Goal: Information Seeking & Learning: Learn about a topic

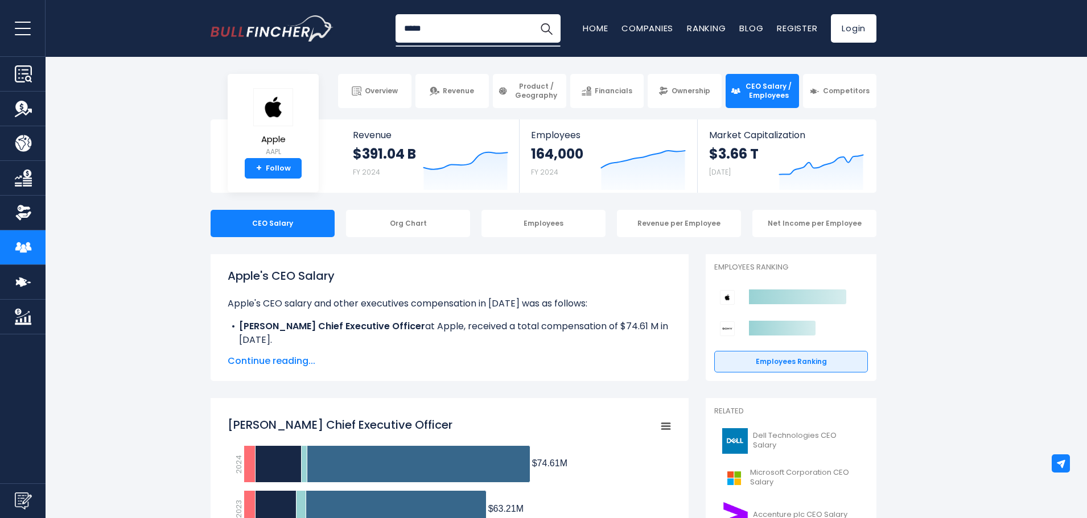
click at [441, 57] on body "Overview Revenue Product / Geography" at bounding box center [543, 259] width 1087 height 518
click at [420, 26] on input "*****" at bounding box center [477, 28] width 165 height 28
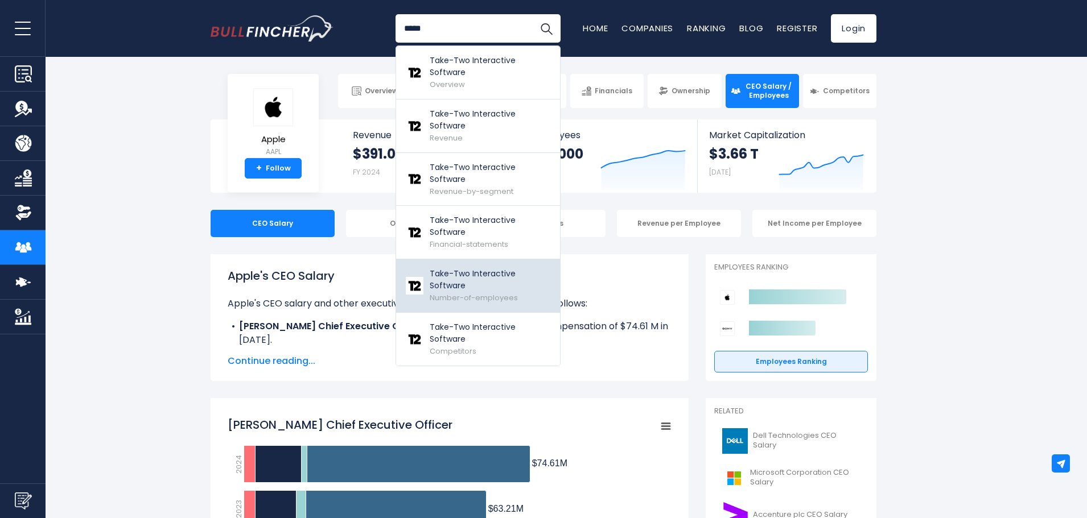
type input "****"
click at [514, 292] on span "Number-of-employees" at bounding box center [474, 297] width 88 height 11
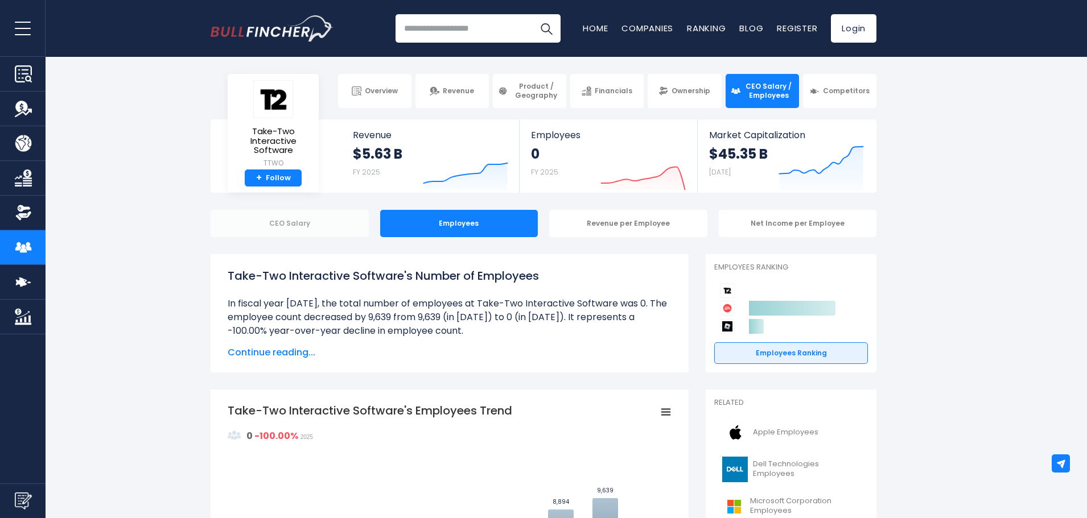
click at [337, 221] on div "CEO Salary" at bounding box center [289, 223] width 158 height 27
click at [330, 223] on div "CEO Salary" at bounding box center [289, 223] width 158 height 27
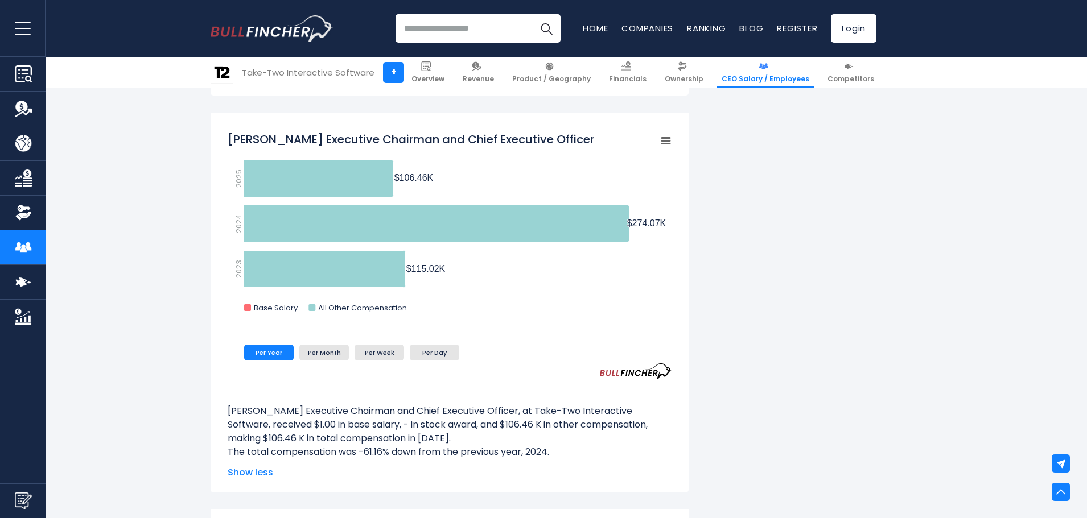
scroll to position [1081, 0]
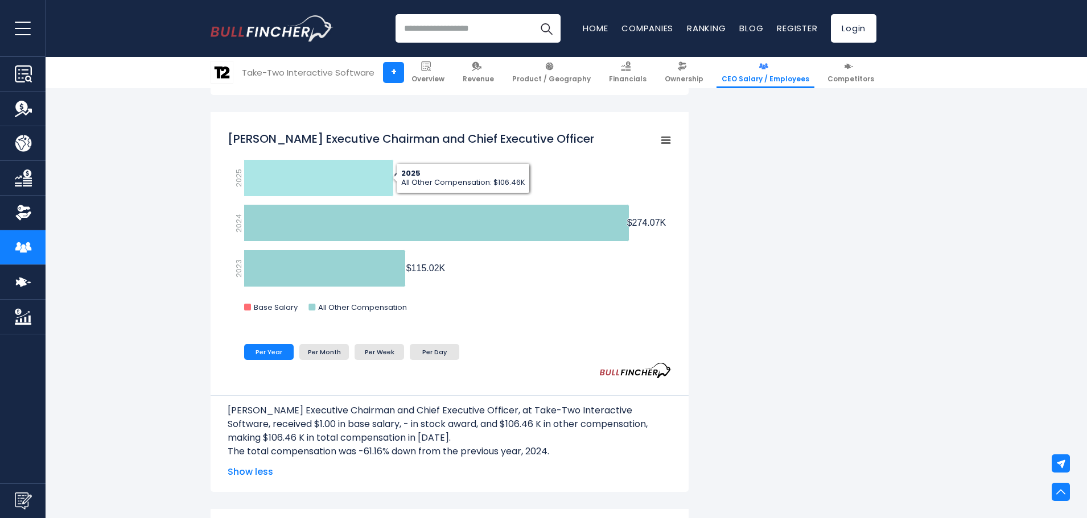
click at [616, 119] on div "Strauss Zelnick Executive Chairman and Chief Executive Officer Created with Hig…" at bounding box center [449, 302] width 478 height 380
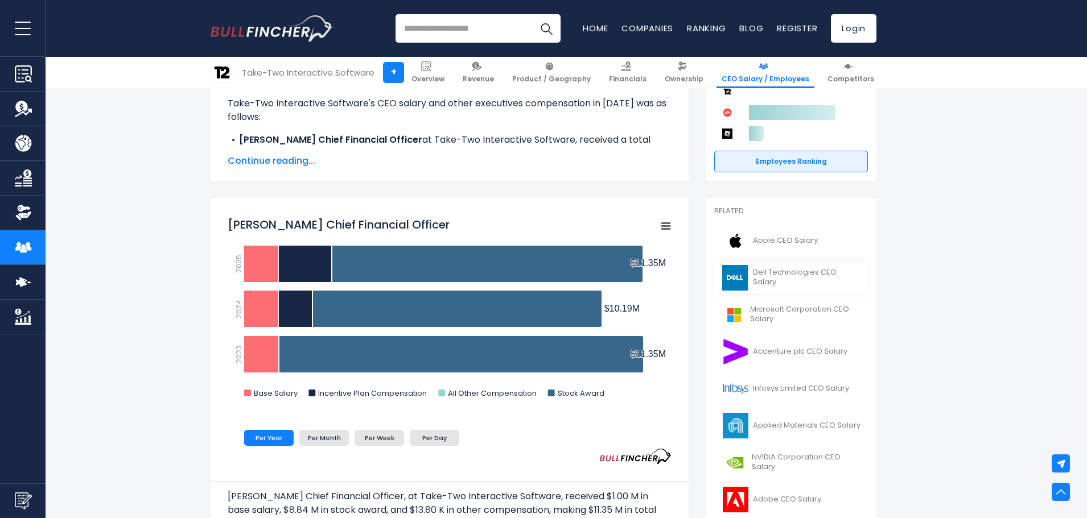
scroll to position [114, 0]
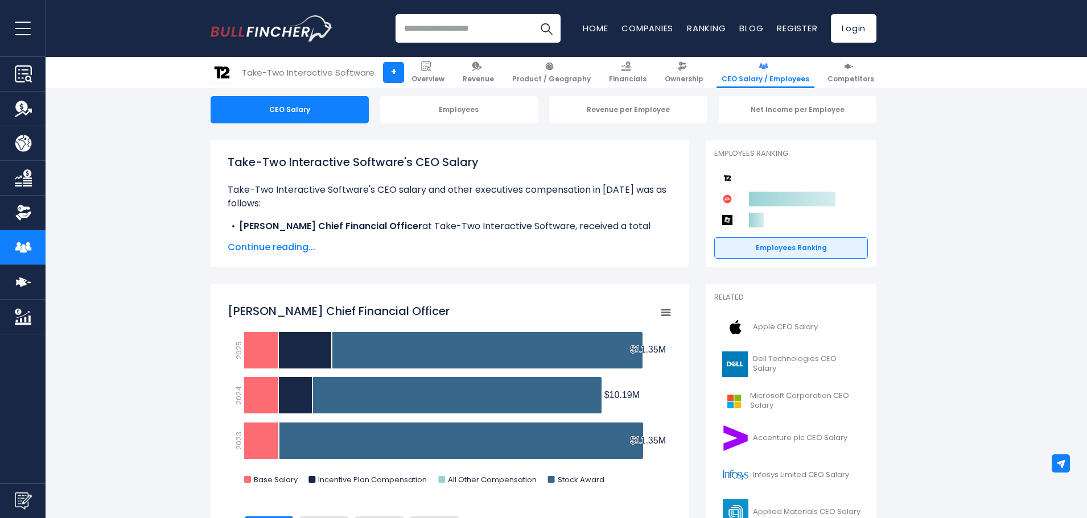
click at [727, 197] on img at bounding box center [727, 199] width 15 height 15
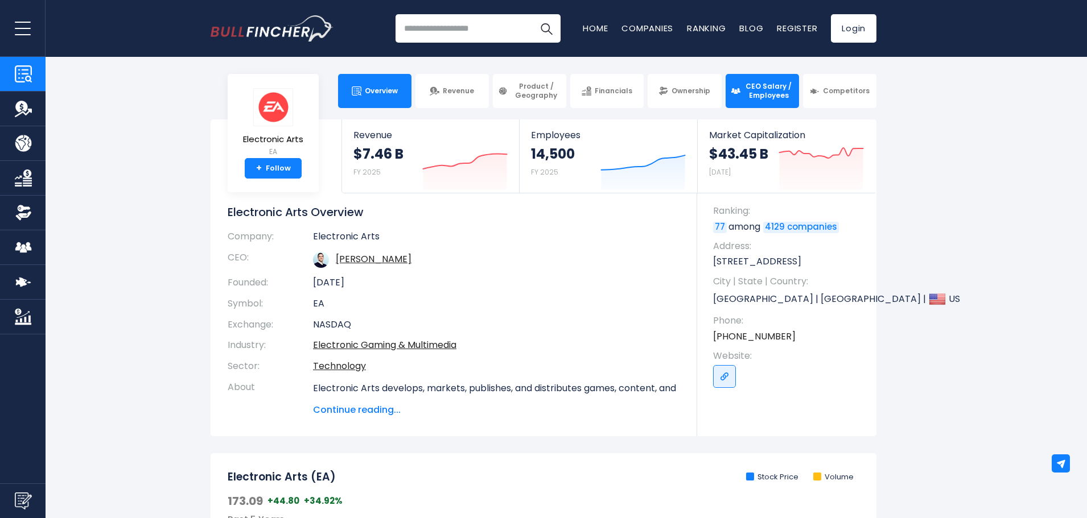
click at [760, 85] on span "CEO Salary / Employees" at bounding box center [769, 91] width 50 height 18
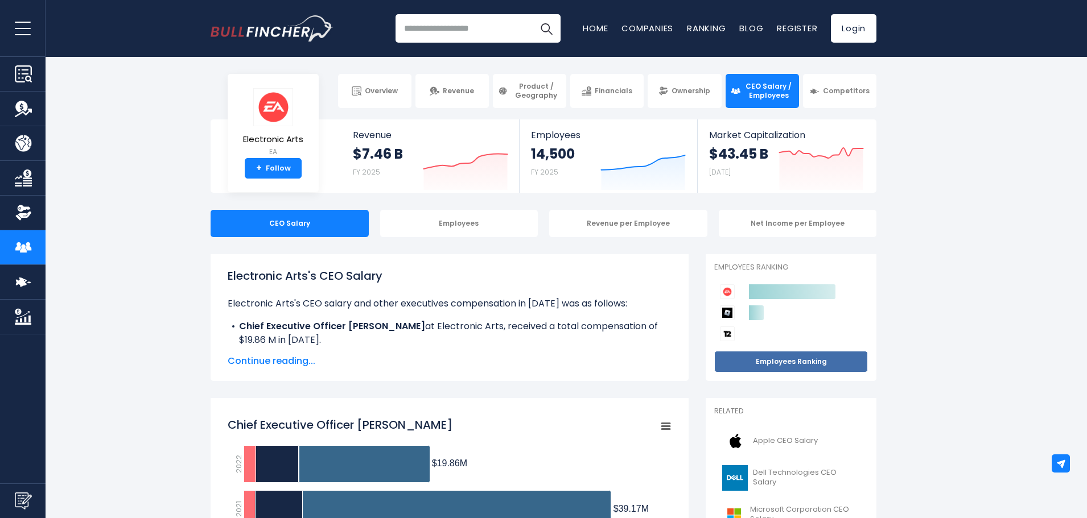
click at [779, 361] on link "Employees Ranking" at bounding box center [791, 362] width 154 height 22
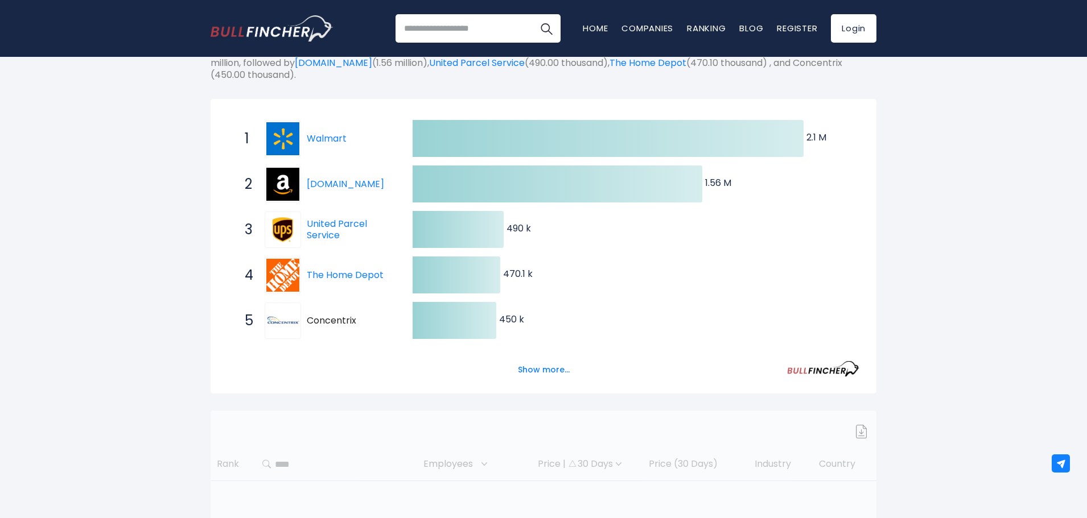
scroll to position [171, 0]
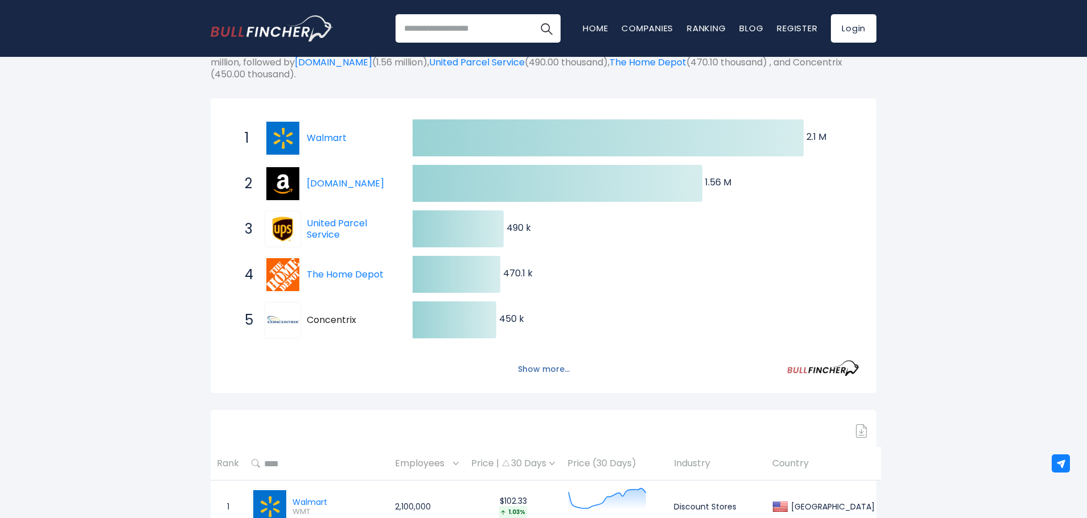
click at [542, 369] on button "Show more..." at bounding box center [543, 369] width 65 height 19
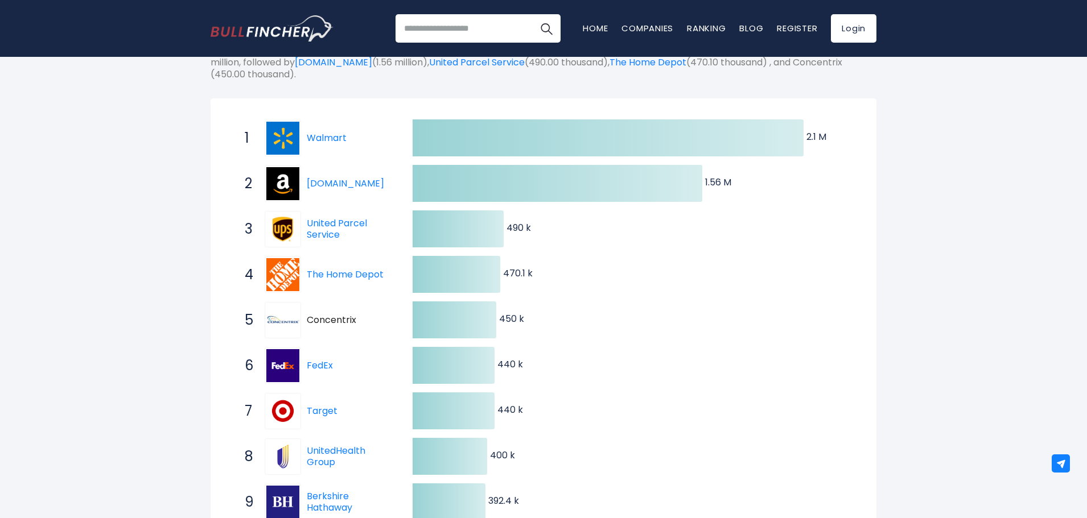
scroll to position [0, 0]
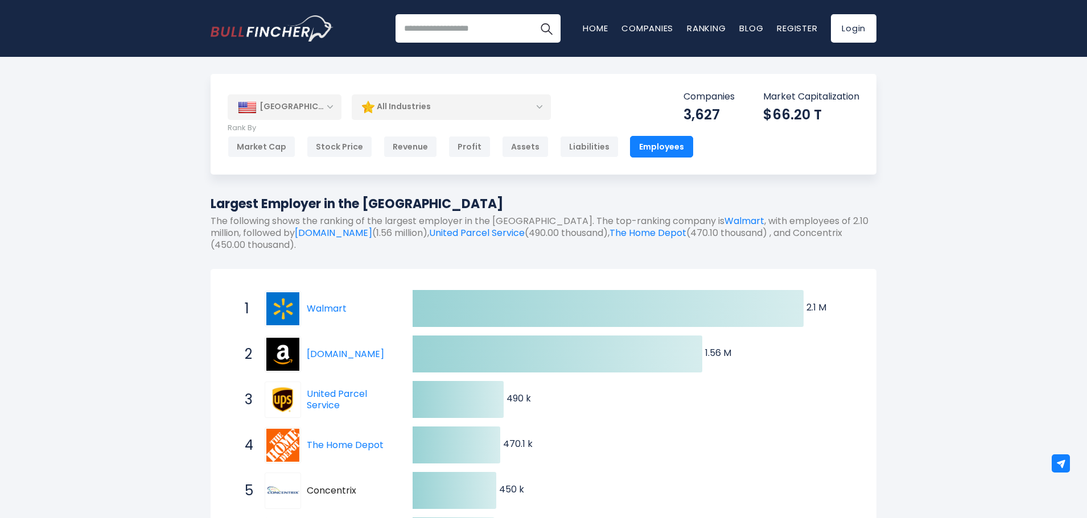
click at [437, 106] on div "All Industries" at bounding box center [451, 107] width 199 height 26
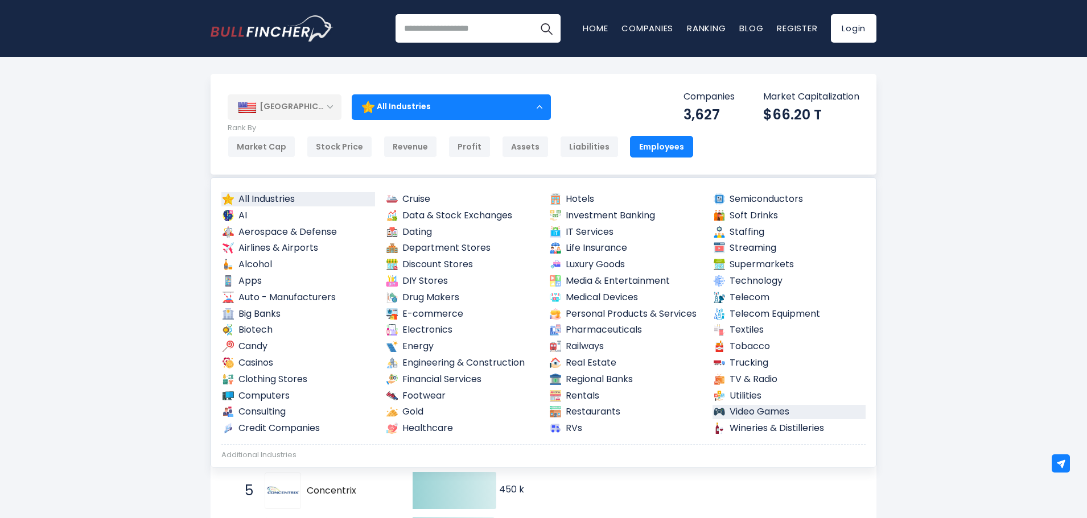
click at [783, 409] on link "Video Games" at bounding box center [789, 412] width 154 height 14
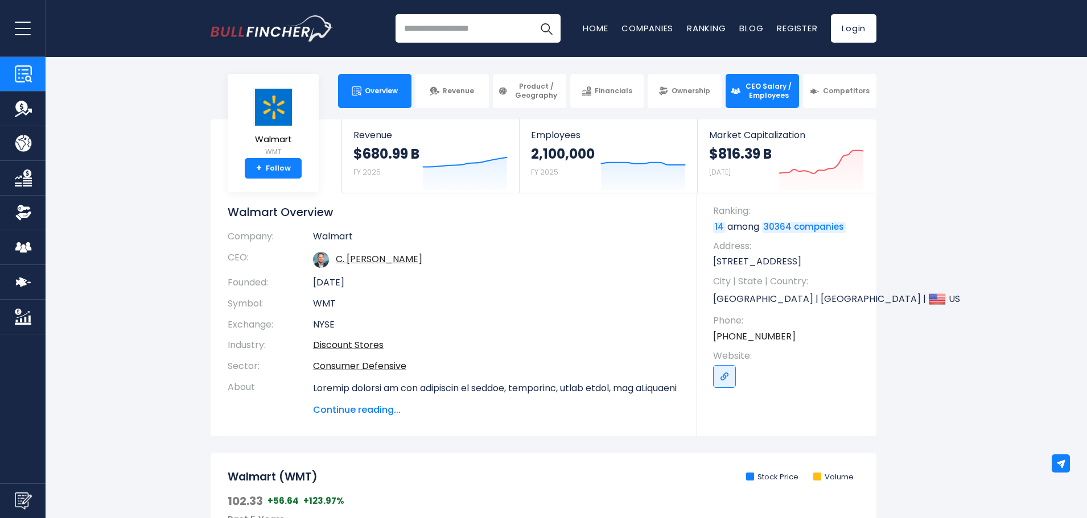
click at [750, 97] on span "CEO Salary / Employees" at bounding box center [769, 91] width 50 height 18
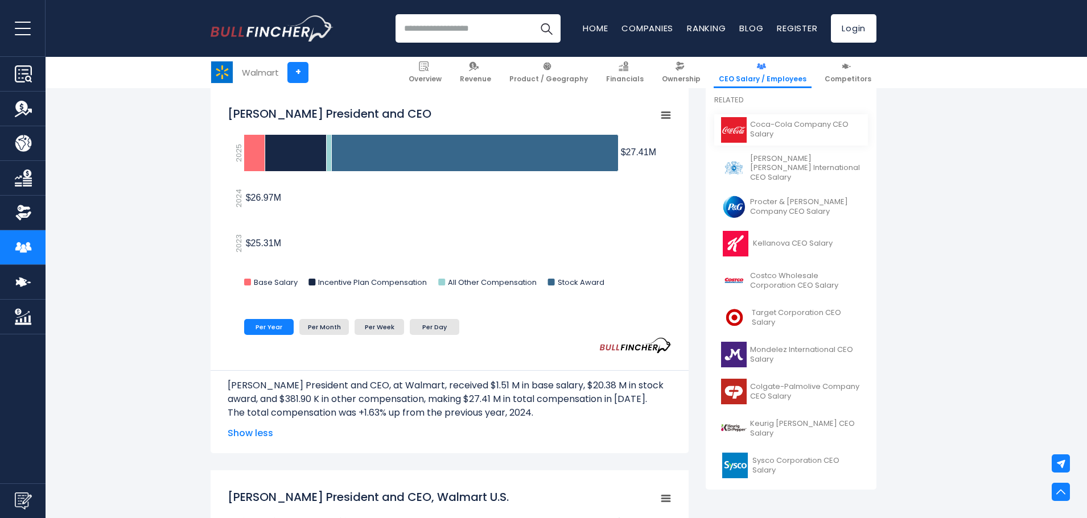
scroll to position [228, 0]
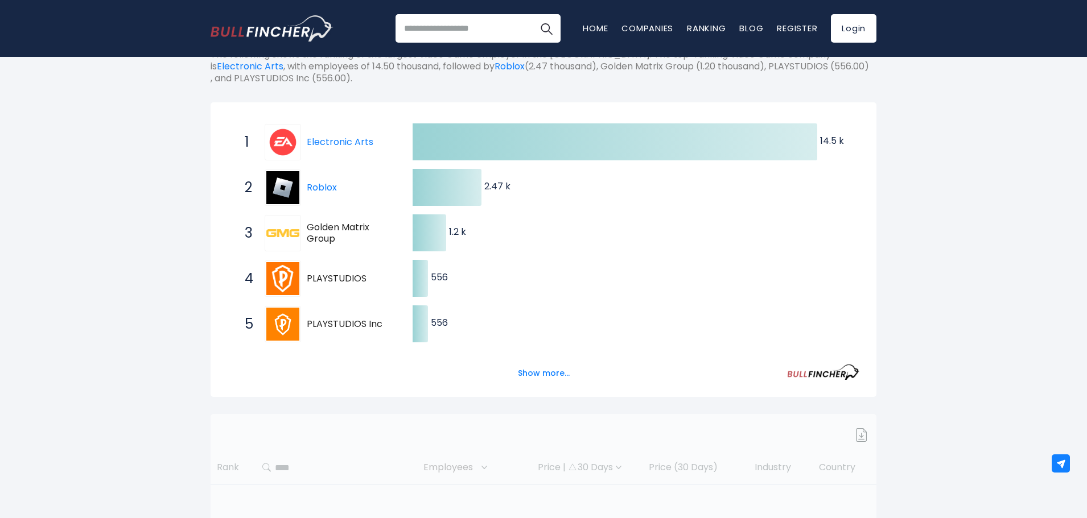
scroll to position [171, 0]
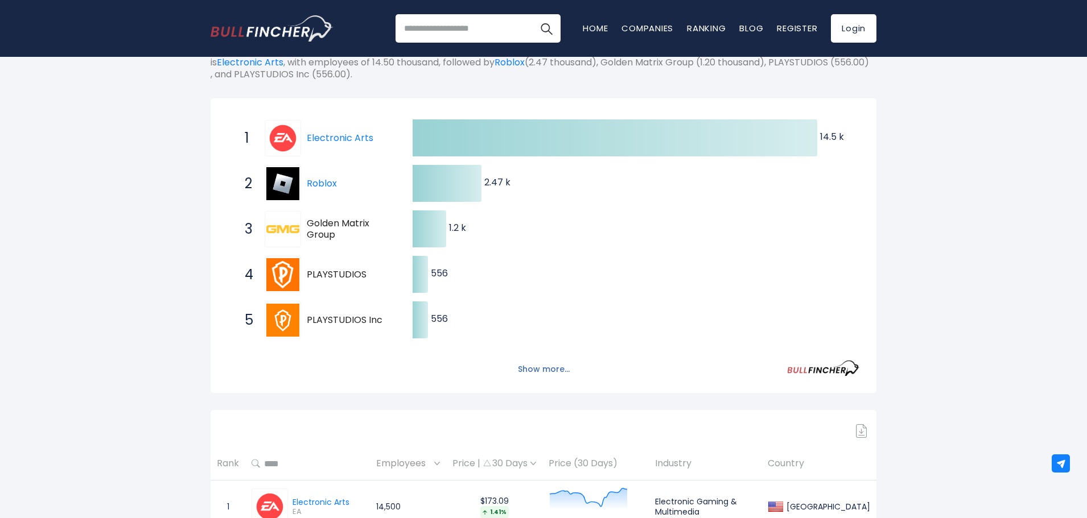
click at [540, 368] on button "Show more..." at bounding box center [543, 369] width 65 height 19
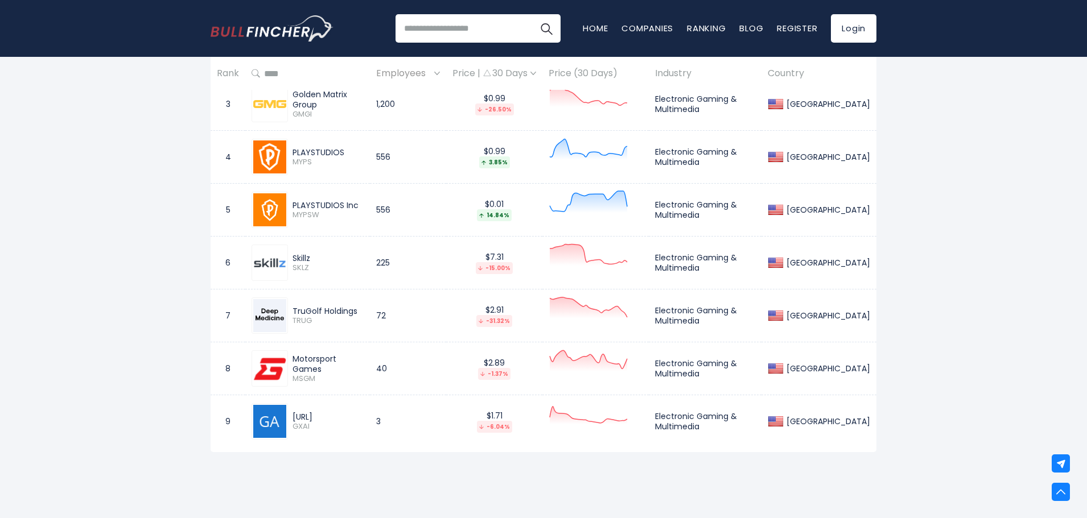
scroll to position [683, 0]
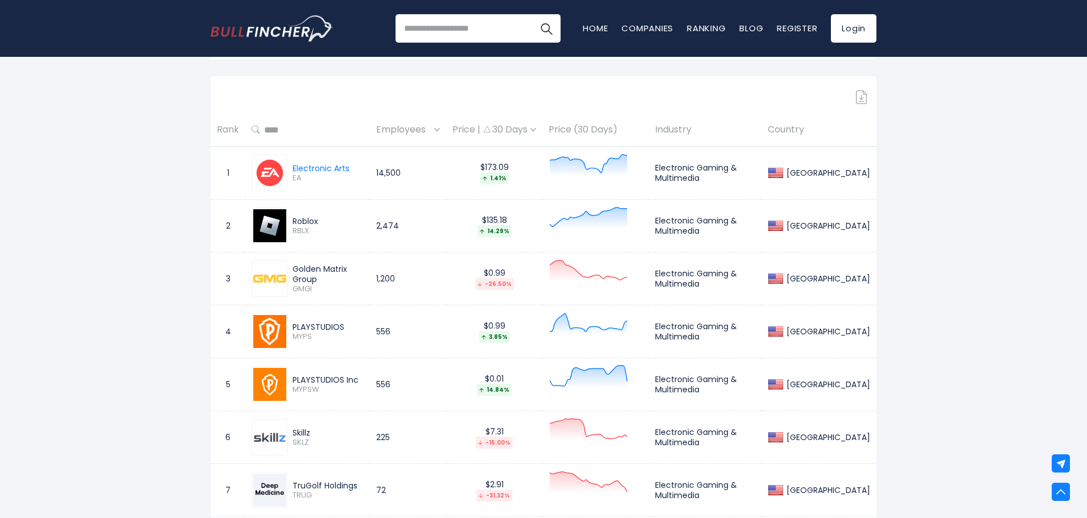
click at [294, 218] on div "Roblox" at bounding box center [305, 221] width 26 height 10
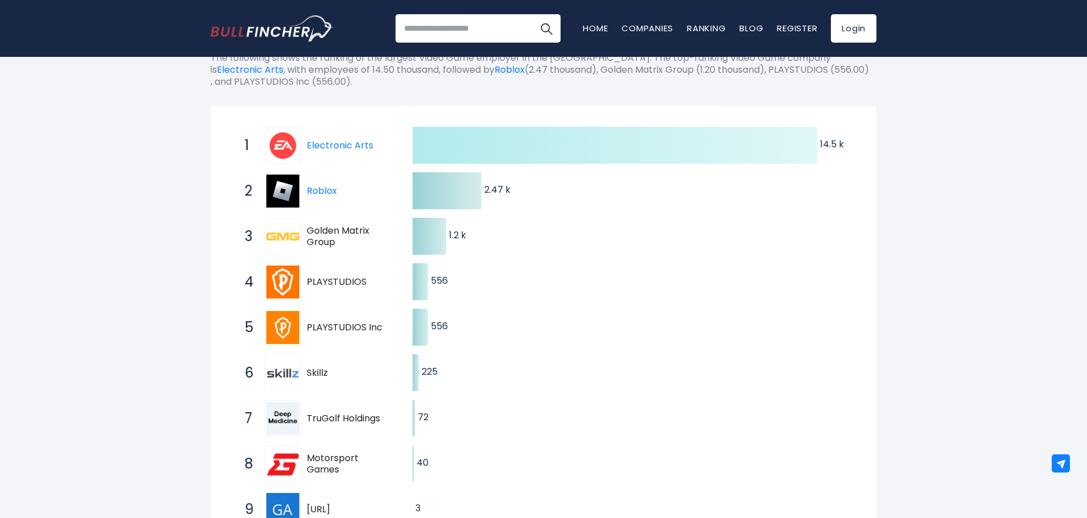
scroll to position [0, 0]
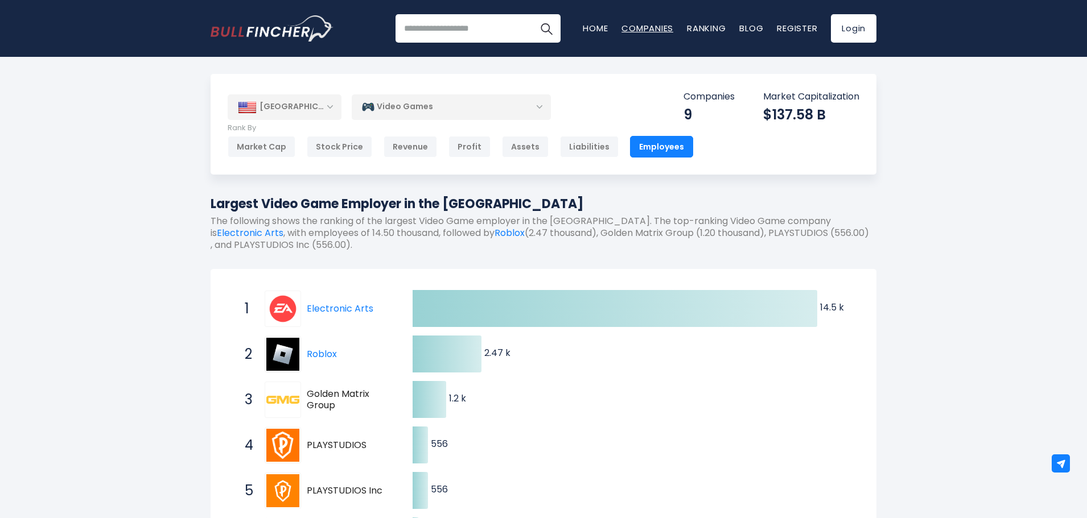
click at [642, 31] on link "Companies" at bounding box center [647, 28] width 52 height 12
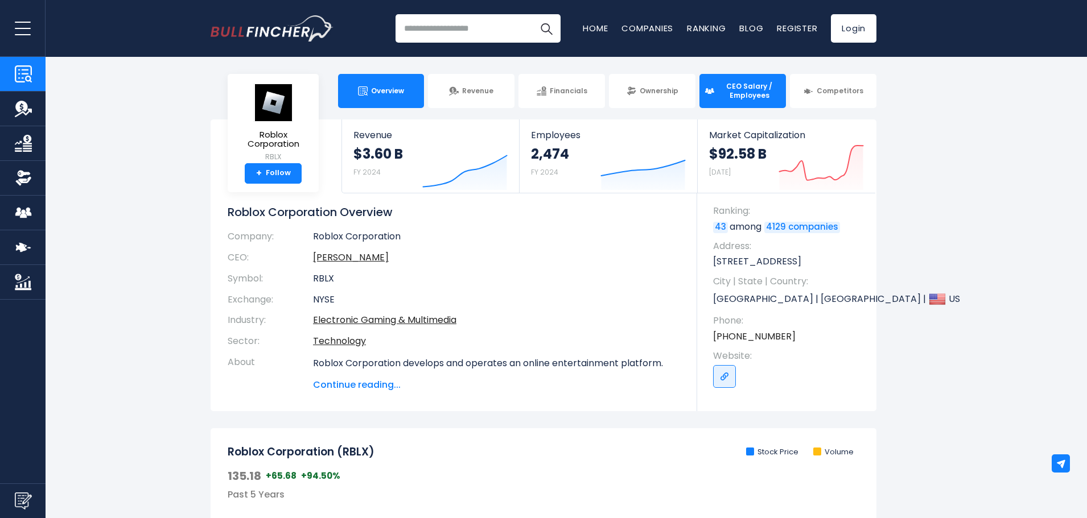
click at [737, 86] on span "CEO Salary / Employees" at bounding box center [748, 91] width 63 height 18
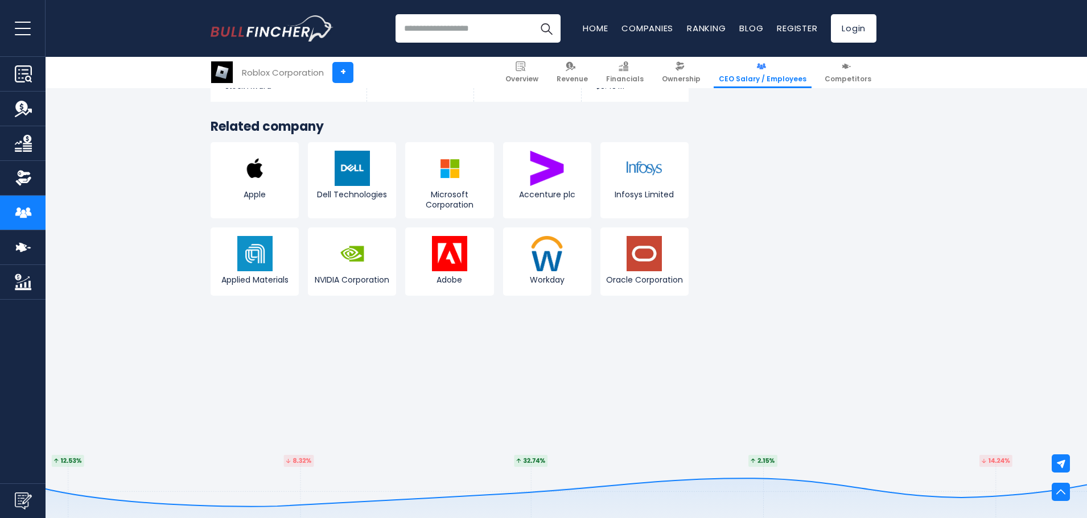
scroll to position [4096, 0]
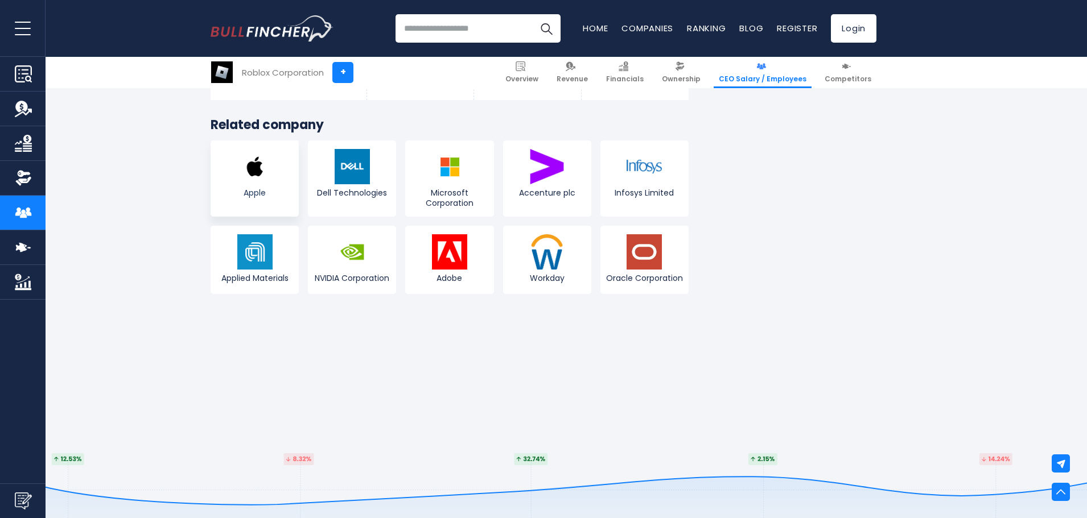
click at [230, 155] on link "Apple" at bounding box center [254, 179] width 88 height 76
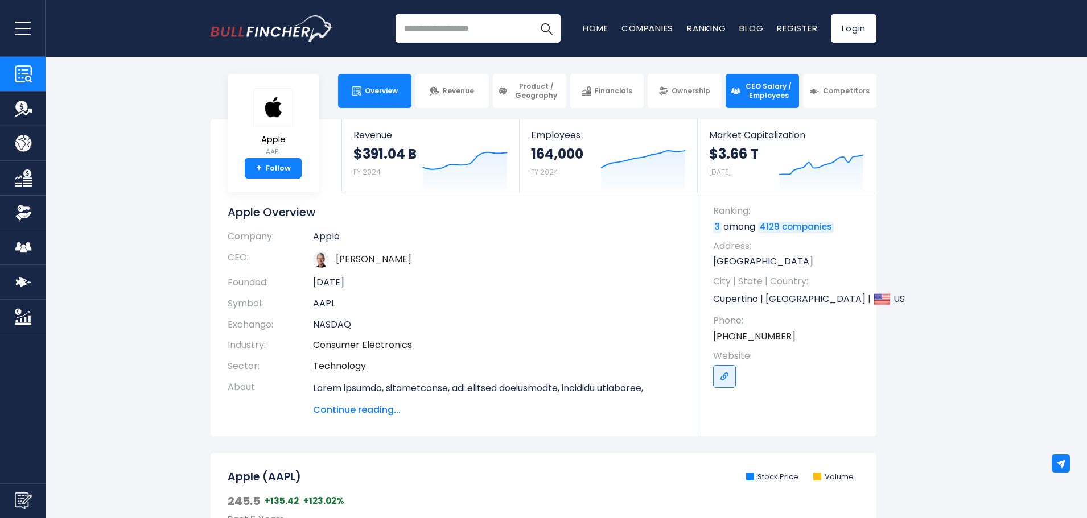
click at [739, 96] on link "CEO Salary / Employees" at bounding box center [761, 91] width 73 height 34
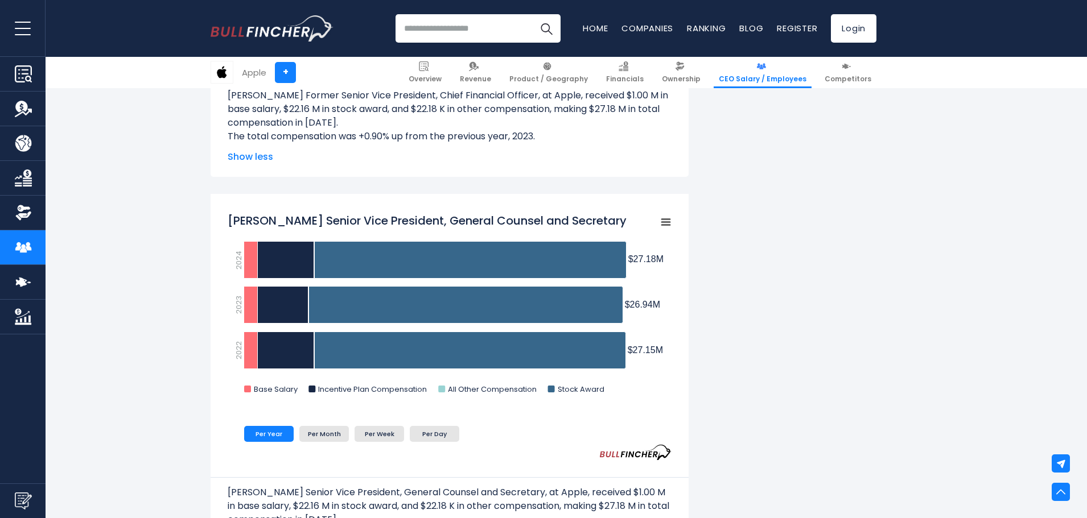
scroll to position [1024, 0]
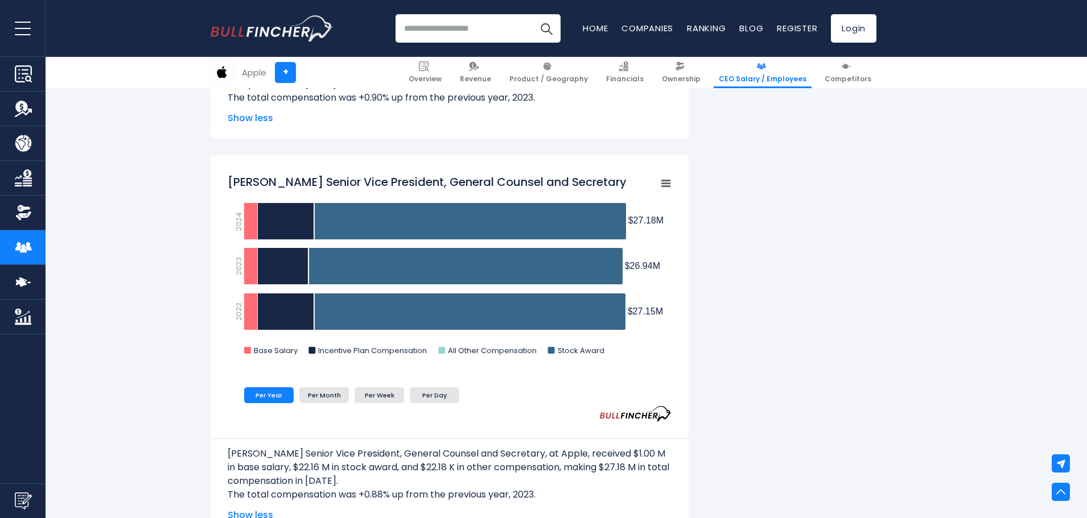
drag, startPoint x: 253, startPoint y: 180, endPoint x: 316, endPoint y: 179, distance: 63.2
click at [303, 179] on tspan "[PERSON_NAME] Senior Vice President, General Counsel and Secretary" at bounding box center [427, 182] width 399 height 16
click at [316, 179] on tspan "[PERSON_NAME] Senior Vice President, General Counsel and Secretary" at bounding box center [427, 182] width 399 height 16
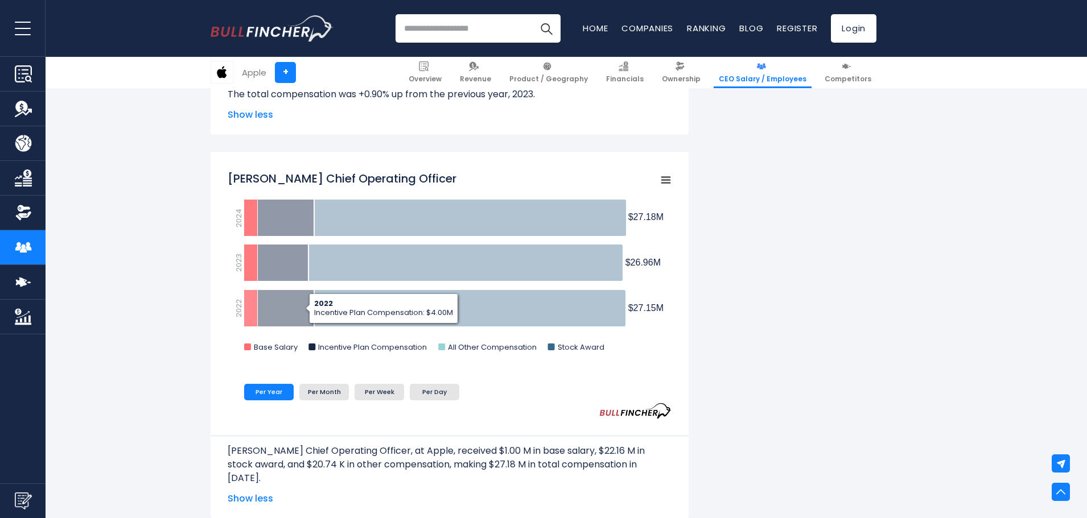
scroll to position [1821, 0]
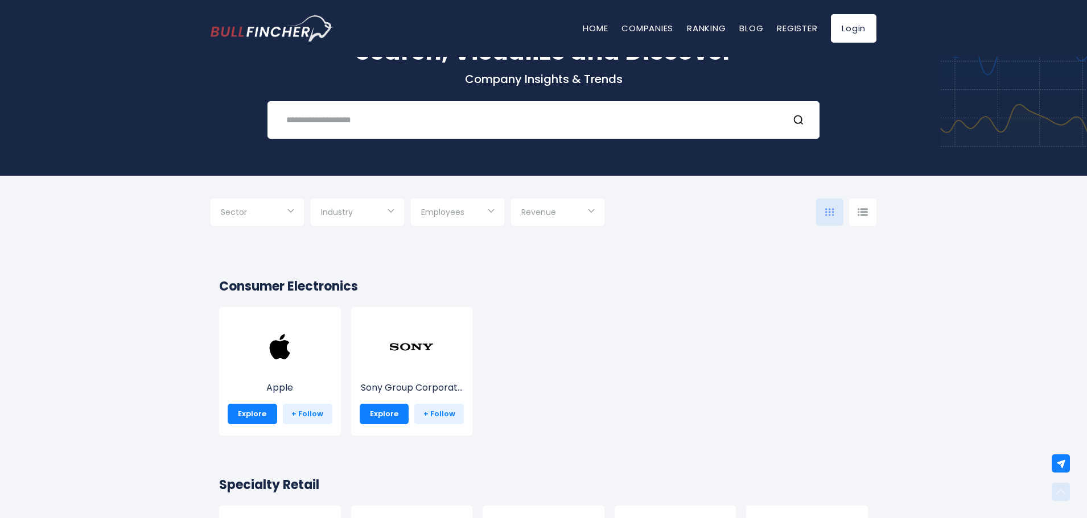
scroll to position [57, 0]
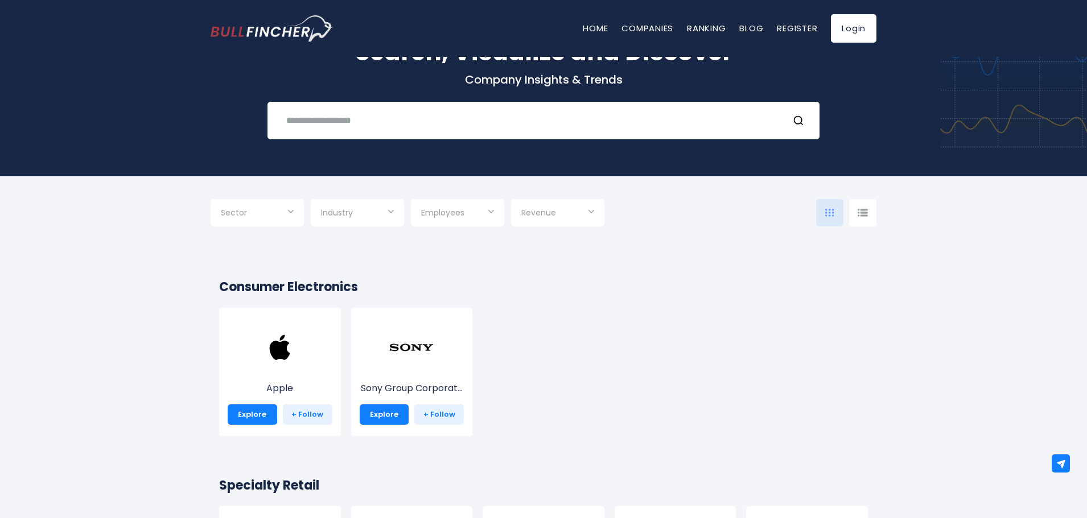
click at [513, 220] on div "Revenue" at bounding box center [557, 212] width 93 height 27
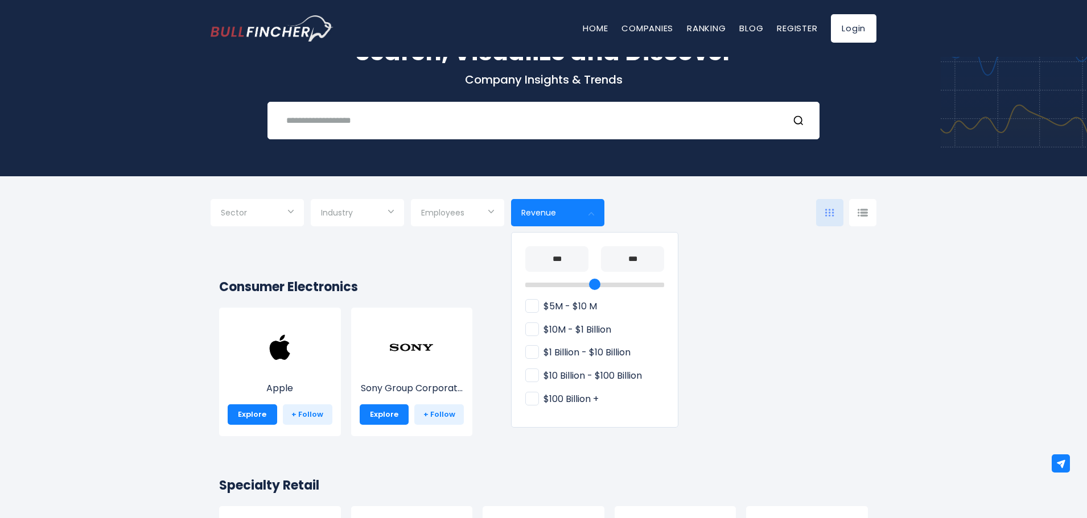
click at [560, 216] on div at bounding box center [543, 259] width 1087 height 518
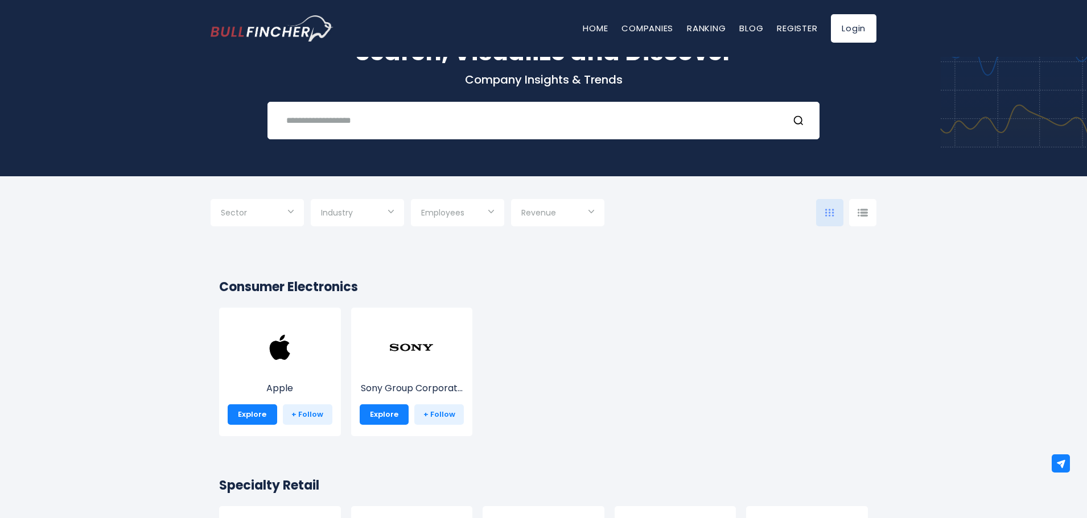
click at [446, 213] on span "Employees" at bounding box center [442, 213] width 43 height 10
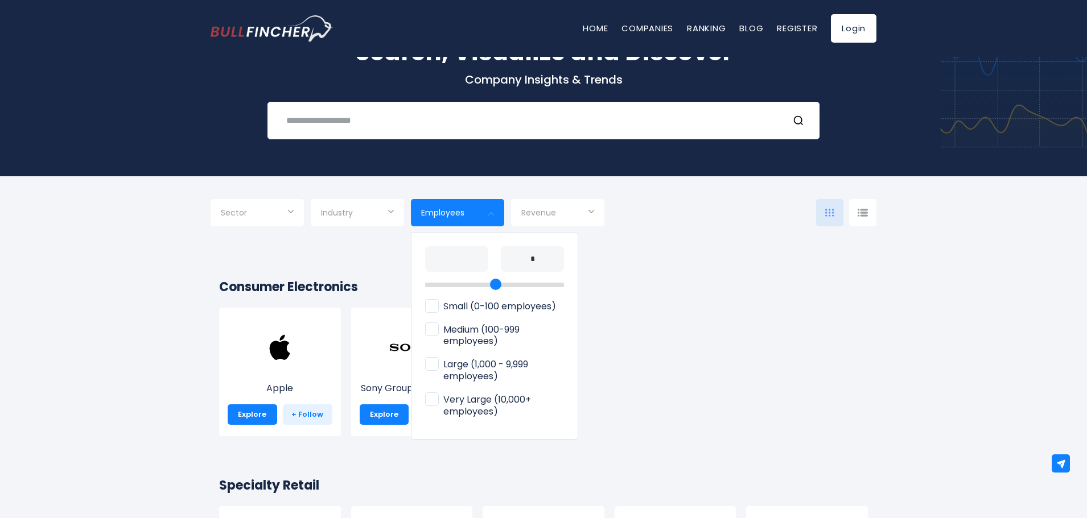
click at [446, 213] on span "Employees" at bounding box center [442, 213] width 43 height 10
click at [702, 29] on link "Ranking" at bounding box center [706, 28] width 39 height 12
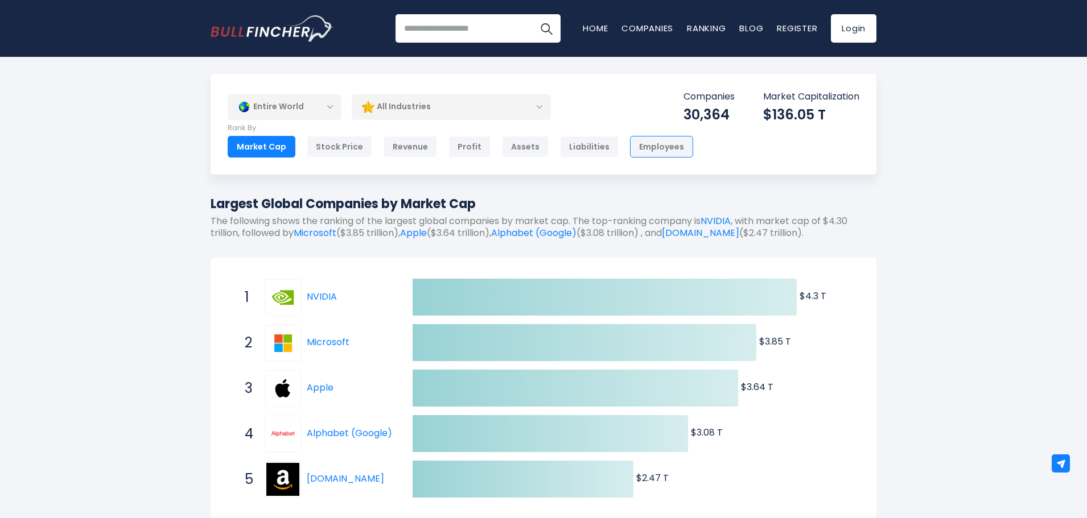
click at [630, 147] on div "Employees" at bounding box center [661, 147] width 63 height 22
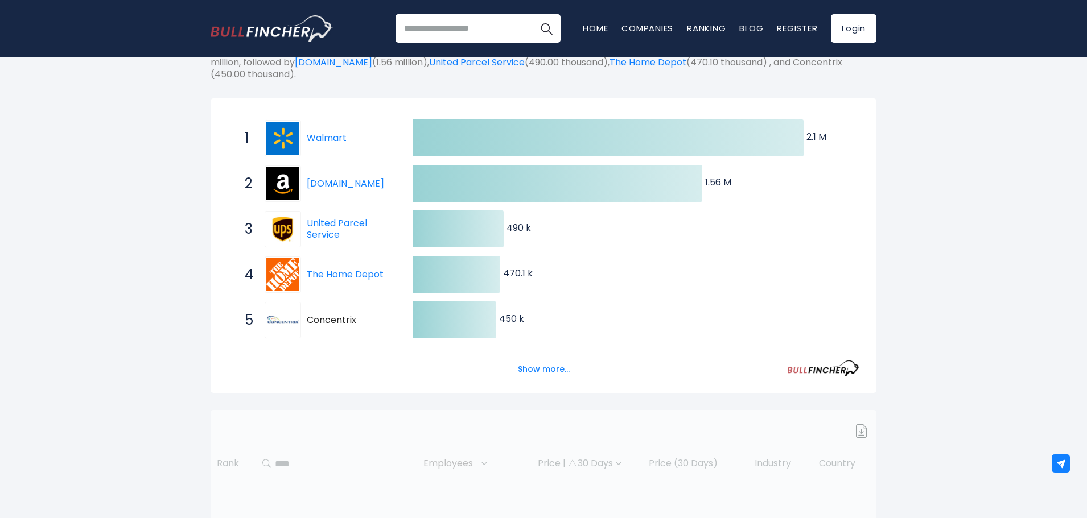
scroll to position [122, 0]
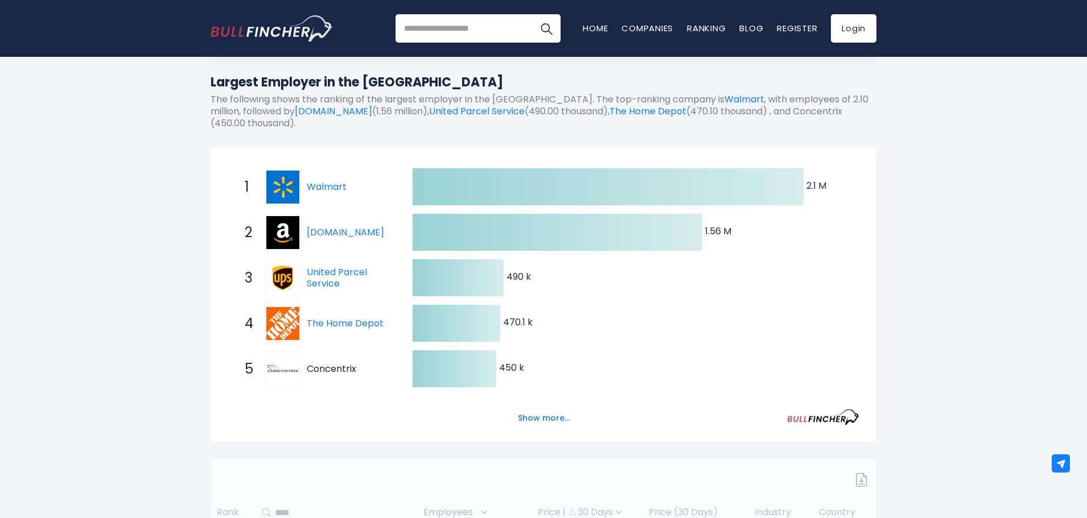
click at [255, 36] on div "Market Cap" at bounding box center [262, 25] width 68 height 22
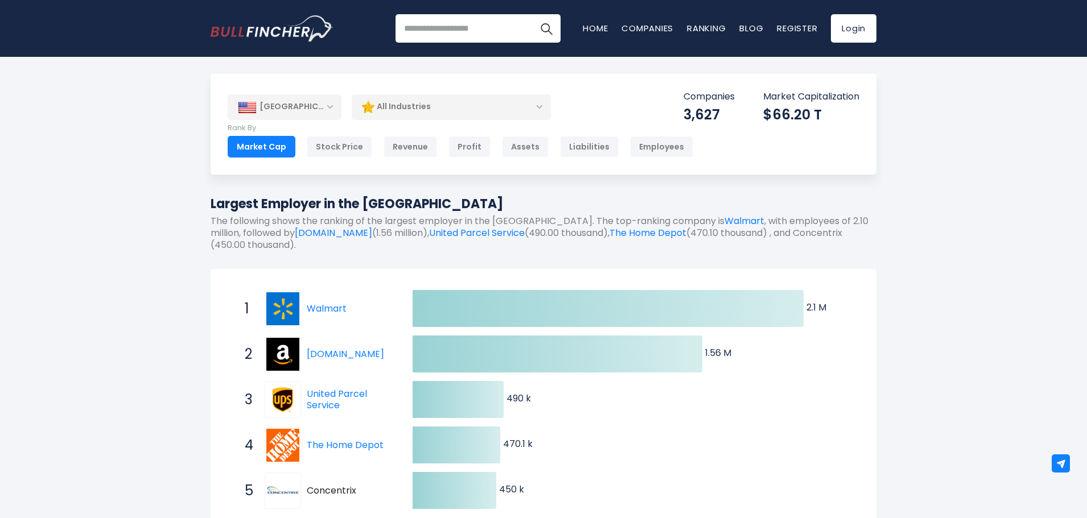
click at [270, 145] on div "Market Cap" at bounding box center [262, 147] width 68 height 22
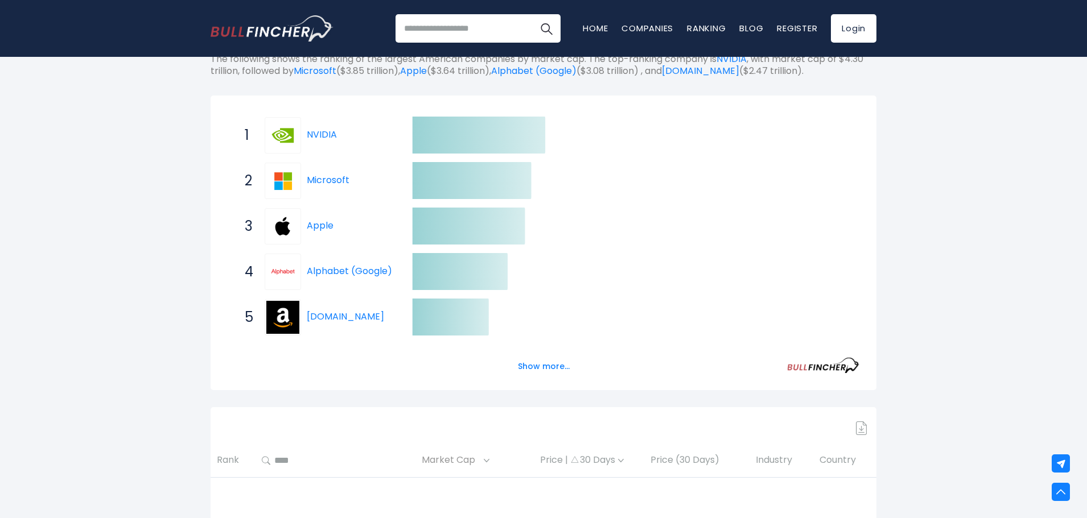
scroll to position [57, 0]
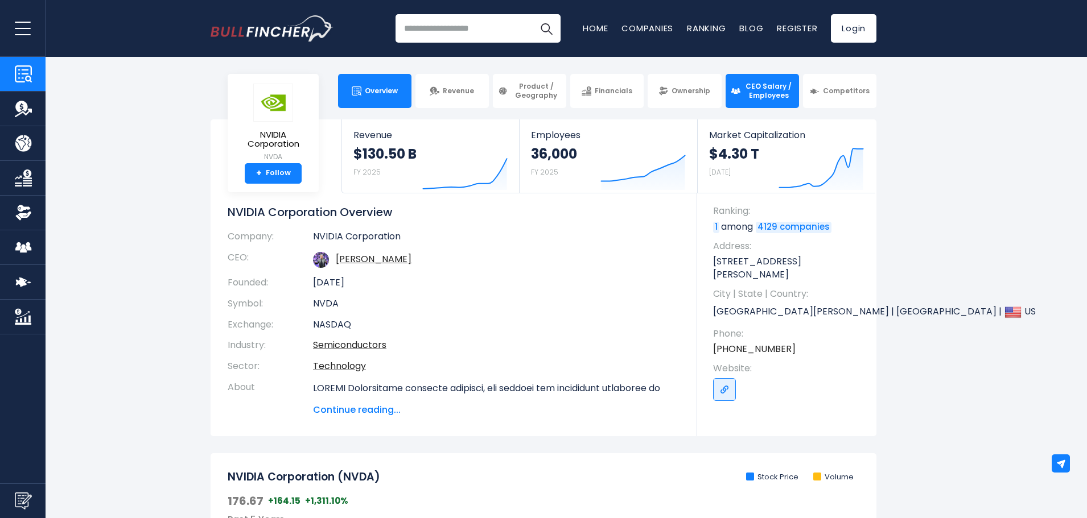
click at [737, 91] on img at bounding box center [735, 91] width 10 height 10
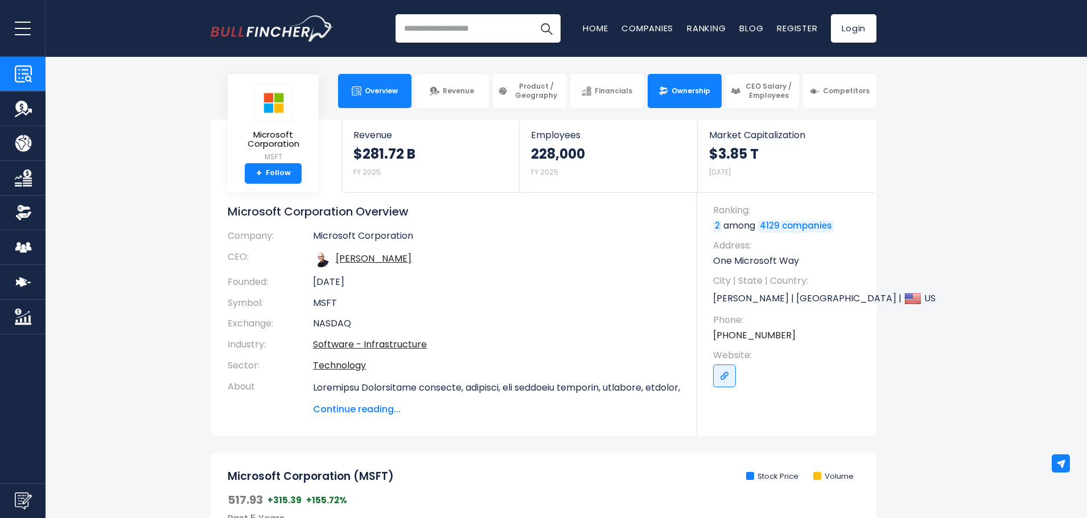
click at [703, 97] on link "Ownership" at bounding box center [683, 91] width 73 height 34
click at [748, 97] on span "CEO Salary / Employees" at bounding box center [769, 91] width 50 height 18
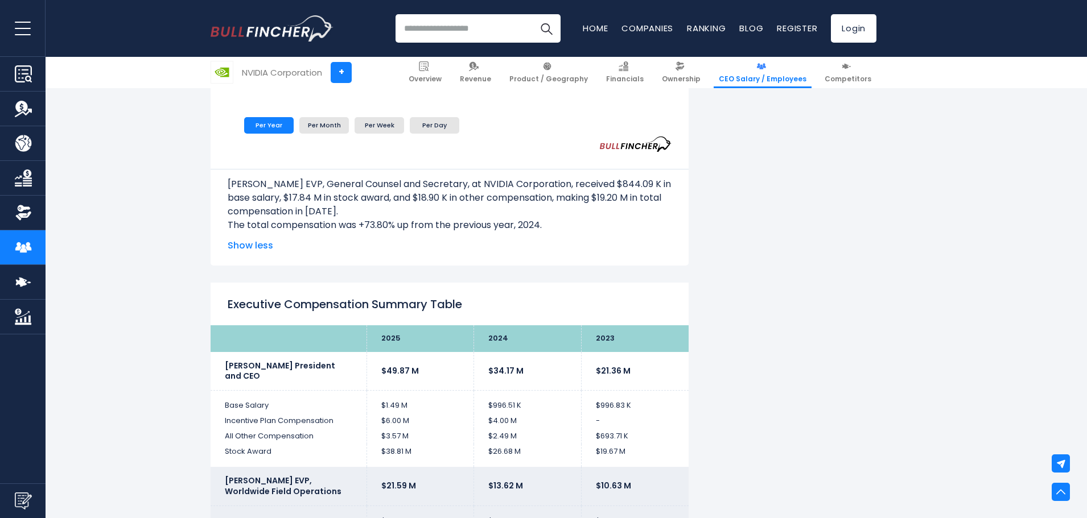
scroll to position [2105, 0]
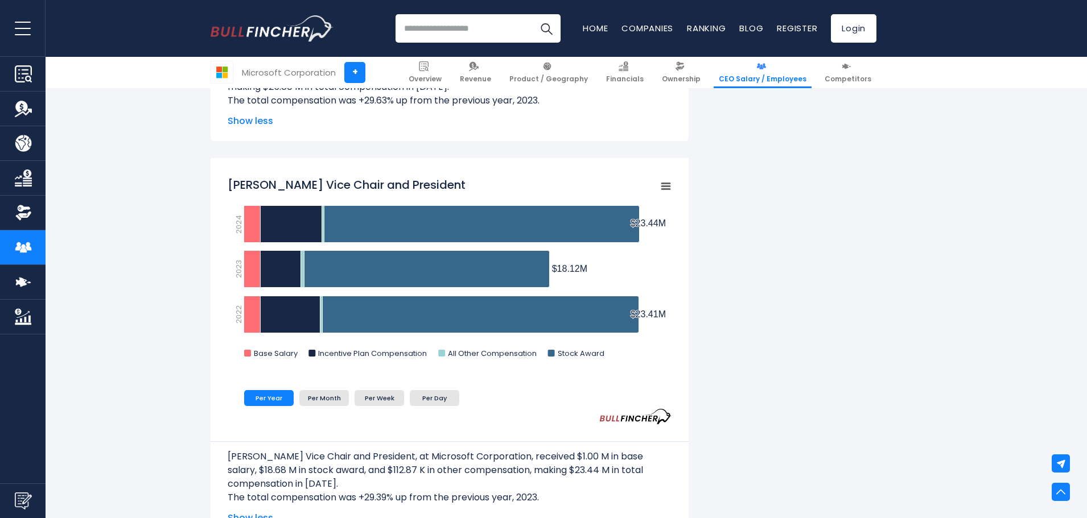
scroll to position [1024, 0]
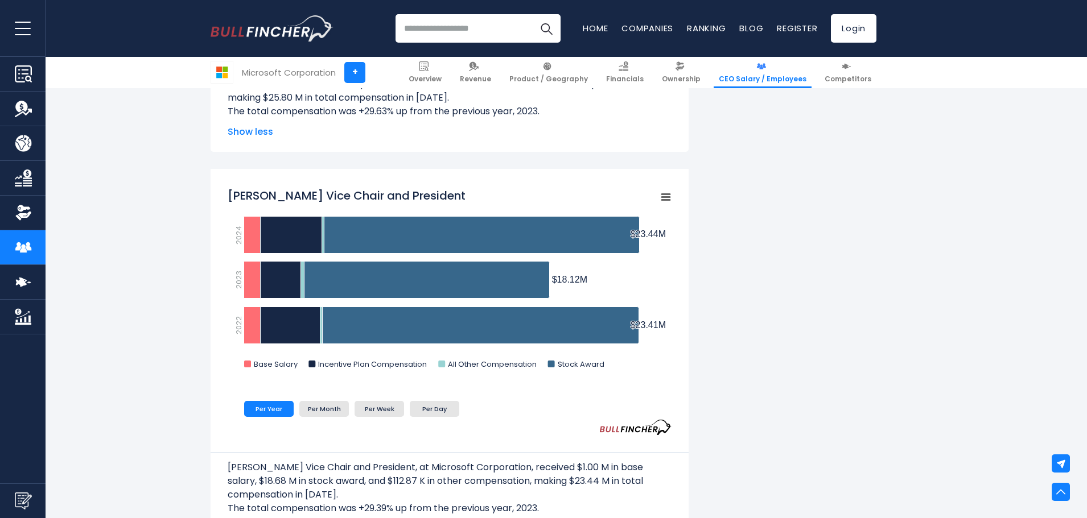
drag, startPoint x: 240, startPoint y: 192, endPoint x: 354, endPoint y: 189, distance: 113.8
click at [292, 186] on icon "Created with Highcharts 12.1.2 Chart context menu Bradford L. Smith Vice Chair …" at bounding box center [450, 281] width 444 height 199
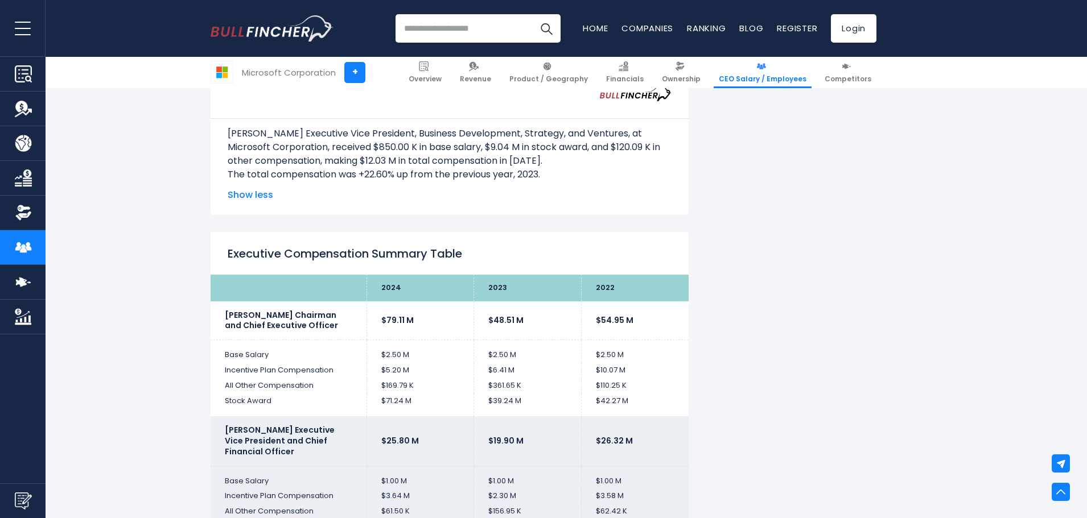
scroll to position [2048, 0]
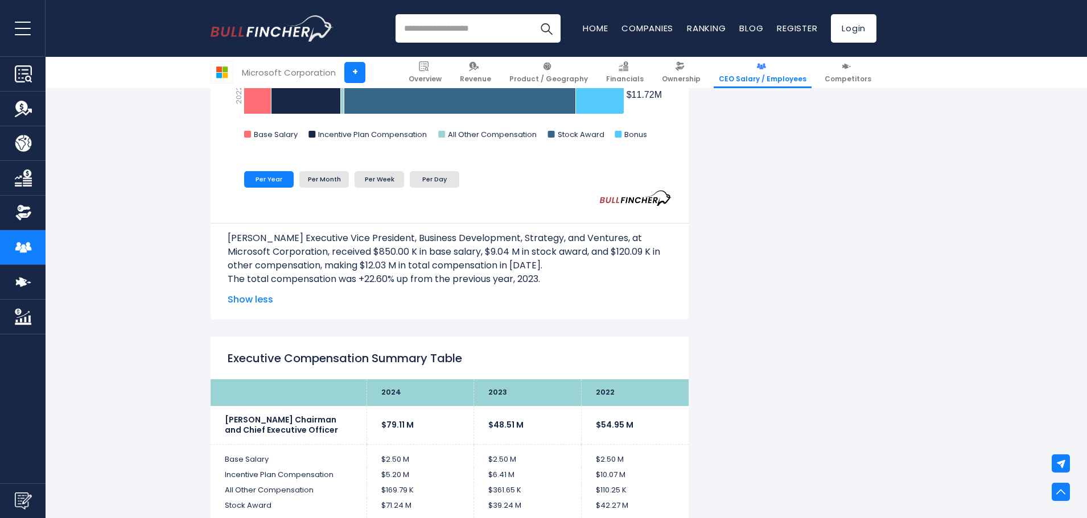
click at [265, 298] on span "Show less" at bounding box center [450, 300] width 444 height 14
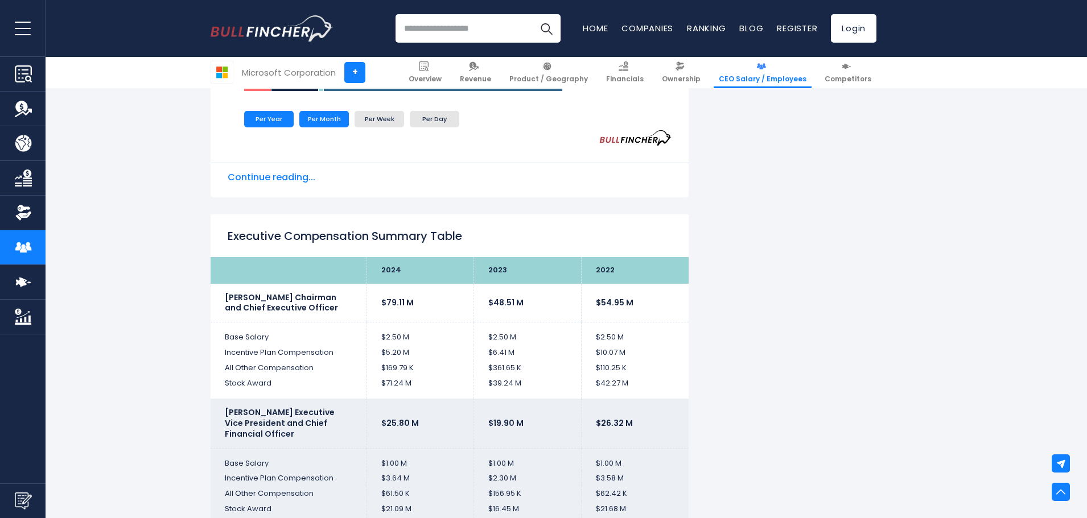
scroll to position [1821, 0]
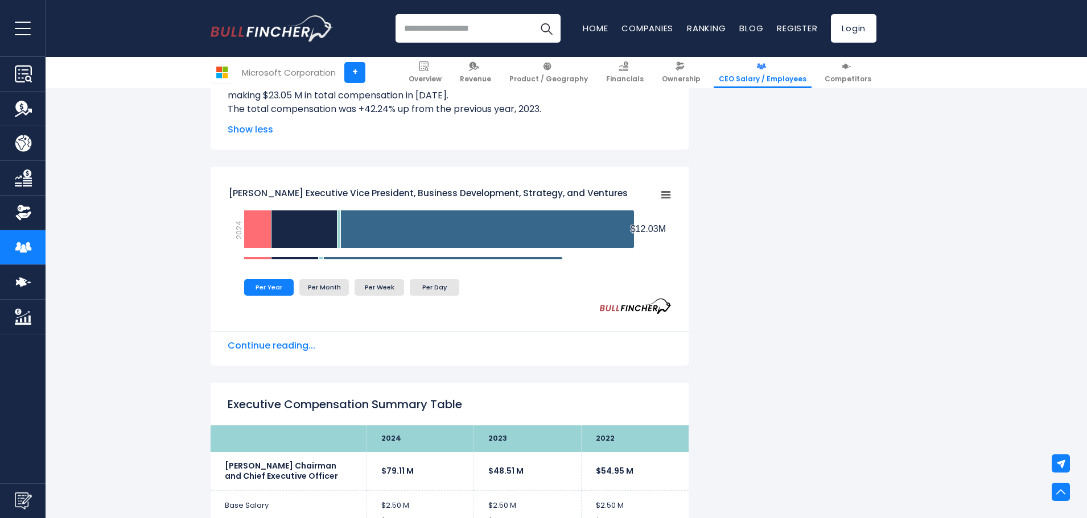
click at [274, 337] on div "Christopher D. Young Executive Vice President, Business Development, Strategy, …" at bounding box center [450, 333] width 444 height 39
click at [277, 344] on span "Continue reading..." at bounding box center [450, 346] width 444 height 14
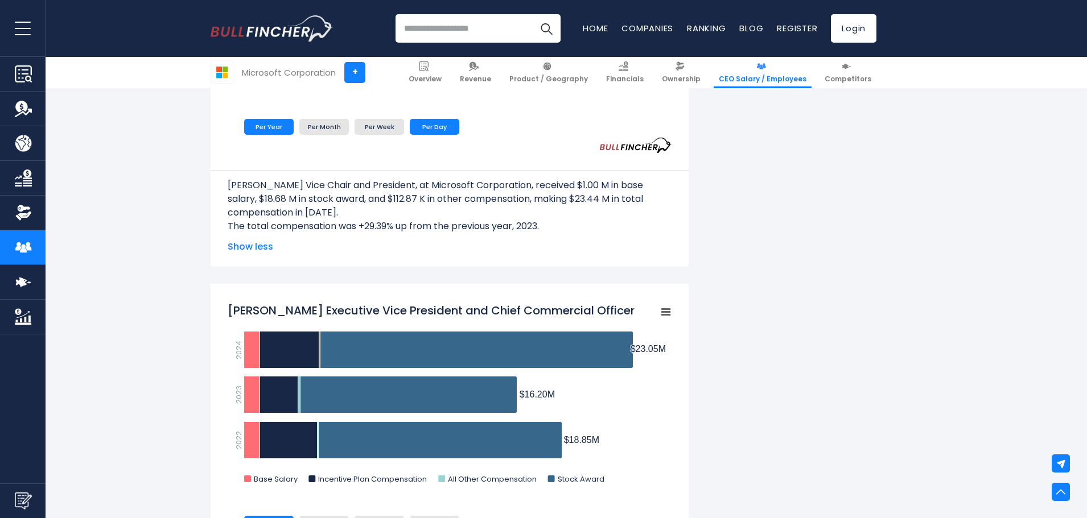
scroll to position [1309, 0]
